Goal: Navigation & Orientation: Go to known website

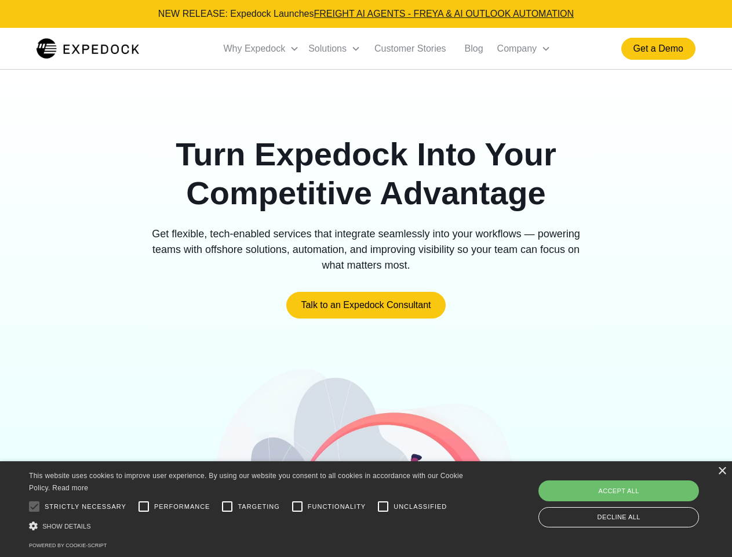
click at [34, 506] on div at bounding box center [34, 505] width 23 height 23
click at [144, 506] on input "Performance" at bounding box center [143, 505] width 23 height 23
checkbox input "true"
click at [227, 506] on input "Targeting" at bounding box center [227, 505] width 23 height 23
checkbox input "true"
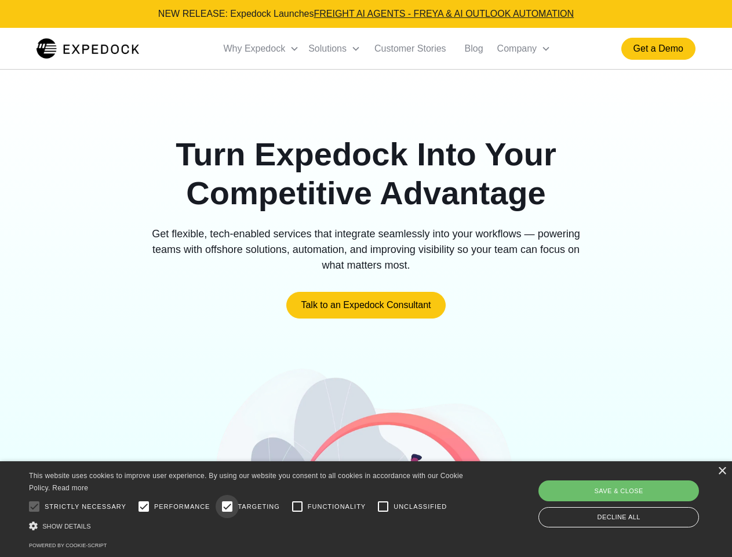
click at [297, 506] on input "Functionality" at bounding box center [297, 505] width 23 height 23
checkbox input "true"
click at [383, 506] on input "Unclassified" at bounding box center [383, 505] width 23 height 23
checkbox input "true"
click at [248, 525] on div "Show details Hide details" at bounding box center [248, 525] width 438 height 12
